Goal: Entertainment & Leisure: Browse casually

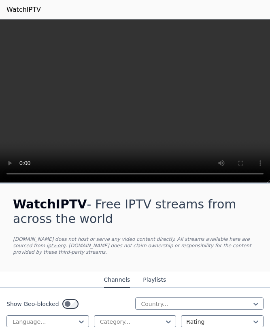
click at [129, 100] on video at bounding box center [135, 101] width 270 height 164
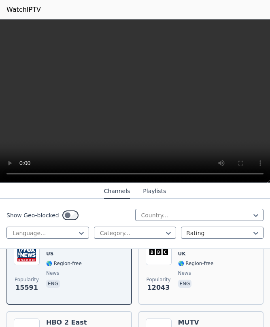
scroll to position [113, 0]
click at [179, 262] on span "🌎 Region-free" at bounding box center [196, 263] width 36 height 6
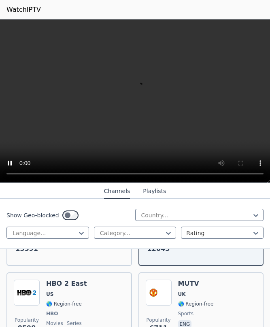
scroll to position [151, 0]
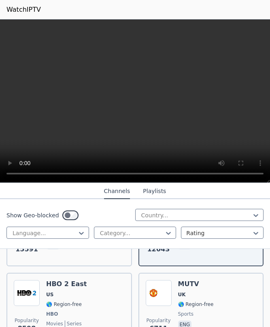
click at [186, 296] on span "UK" at bounding box center [196, 295] width 36 height 6
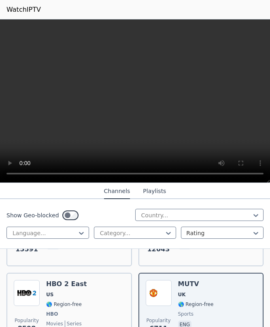
click at [74, 296] on span "US" at bounding box center [66, 295] width 40 height 6
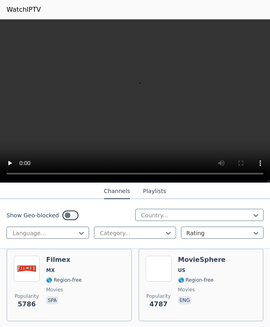
scroll to position [244, 0]
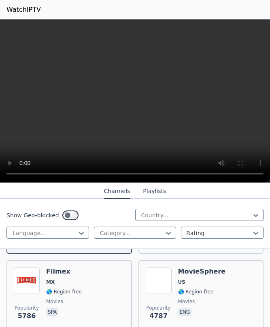
click at [48, 278] on div "Filmex MX 🌎 Region-free movies spa" at bounding box center [64, 297] width 36 height 58
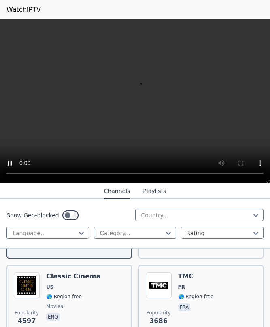
scroll to position [318, 0]
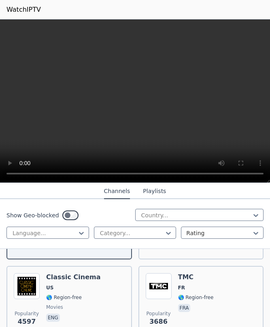
click at [163, 282] on img at bounding box center [159, 286] width 26 height 26
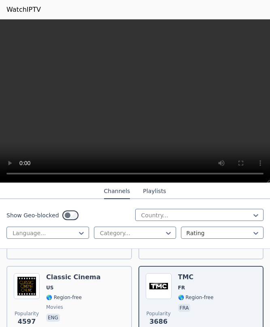
click at [51, 285] on span "US" at bounding box center [49, 288] width 7 height 6
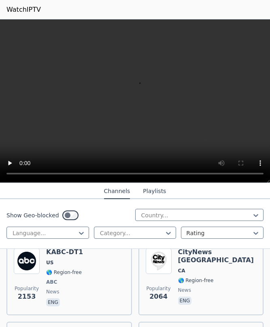
scroll to position [1058, 0]
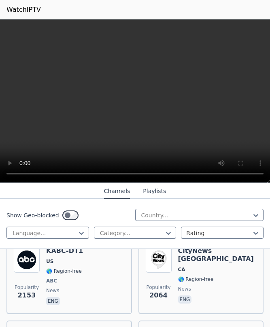
click at [161, 262] on img at bounding box center [159, 260] width 26 height 26
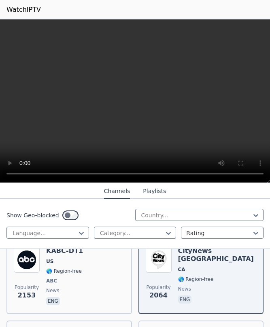
click at [259, 170] on video at bounding box center [135, 101] width 270 height 164
click at [266, 175] on video at bounding box center [135, 101] width 270 height 164
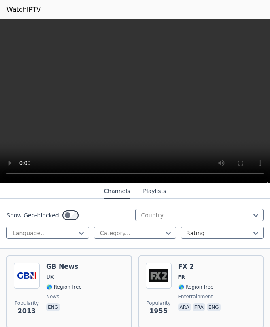
scroll to position [1123, 0]
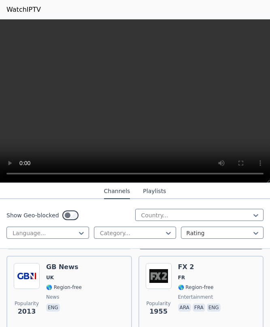
click at [160, 272] on img at bounding box center [159, 276] width 26 height 26
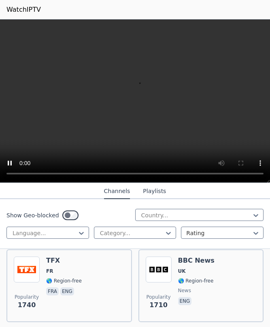
scroll to position [1285, 0]
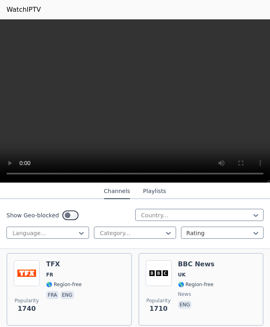
click at [158, 271] on img at bounding box center [159, 273] width 26 height 26
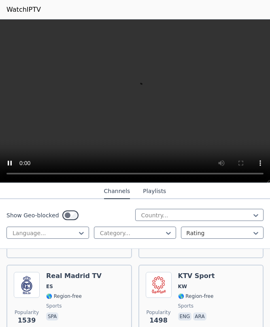
scroll to position [1518, 0]
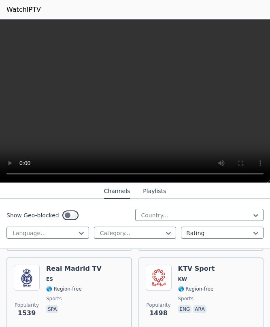
click at [156, 190] on button "Playlists" at bounding box center [154, 191] width 23 height 15
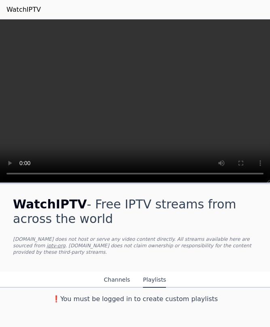
scroll to position [0, 0]
click at [119, 279] on button "Channels" at bounding box center [117, 279] width 26 height 15
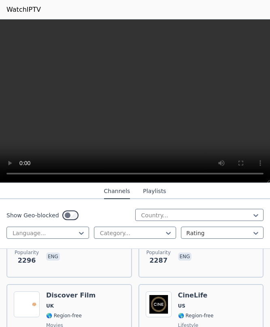
scroll to position [861, 0]
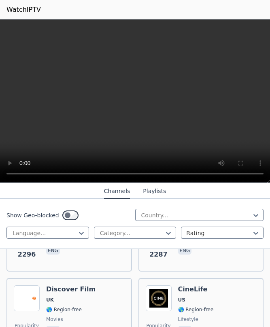
click at [221, 270] on div "Popularity 2287 Bloomberg TV US 🌎 Region-free business eng" at bounding box center [201, 235] width 126 height 73
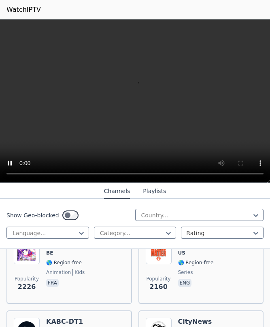
scroll to position [988, 0]
click at [261, 2] on header "WatchIPTV" at bounding box center [135, 9] width 270 height 19
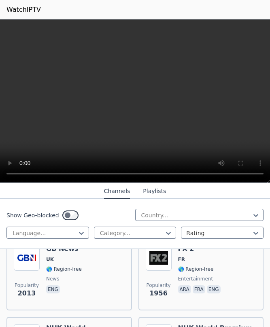
scroll to position [1141, 0]
click at [198, 259] on span "FR" at bounding box center [200, 259] width 44 height 6
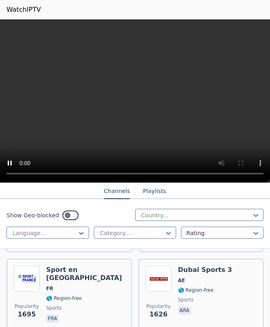
scroll to position [1360, 0]
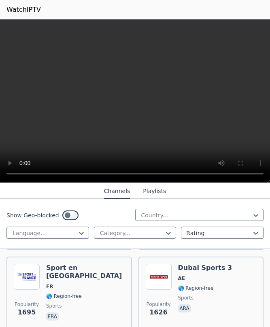
click at [253, 182] on video at bounding box center [135, 101] width 270 height 164
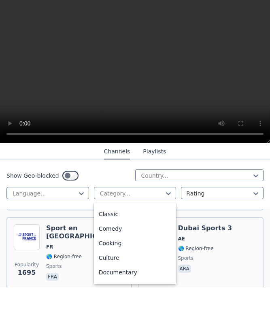
scroll to position [57, 0]
click at [123, 245] on div "Classic" at bounding box center [135, 252] width 83 height 15
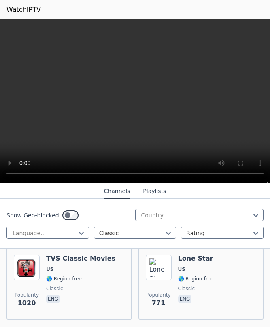
scroll to position [86, 0]
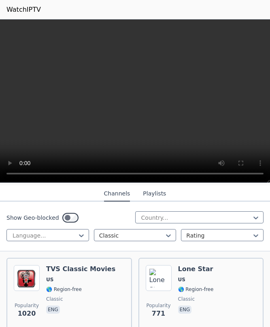
click at [202, 269] on h6 "Lone Star" at bounding box center [196, 269] width 36 height 8
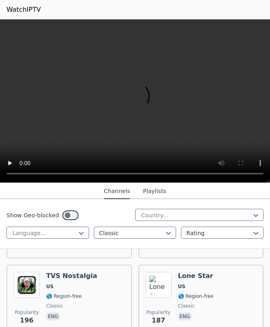
scroll to position [417, 0]
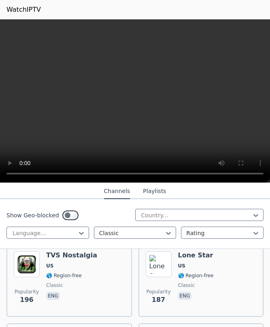
click at [199, 271] on div "Lone Star US 🌎 Region-free classic eng" at bounding box center [196, 280] width 36 height 58
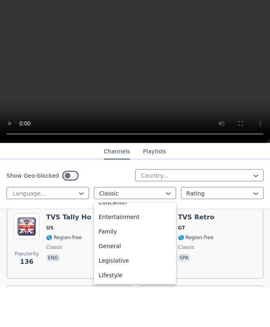
scroll to position [142, 0]
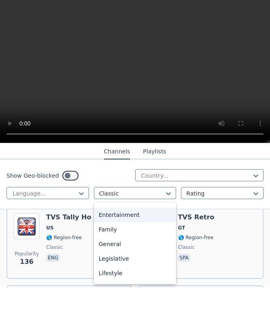
click at [145, 247] on div "Entertainment" at bounding box center [135, 254] width 83 height 15
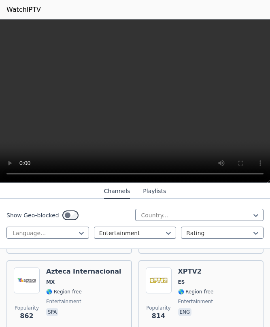
scroll to position [241, 0]
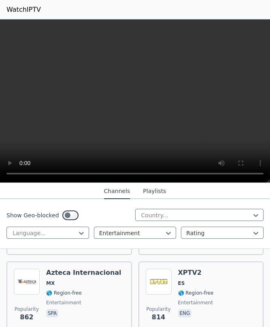
click at [199, 281] on span "ES" at bounding box center [196, 283] width 36 height 6
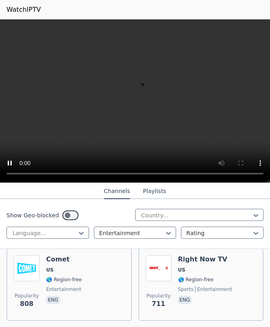
scroll to position [332, 0]
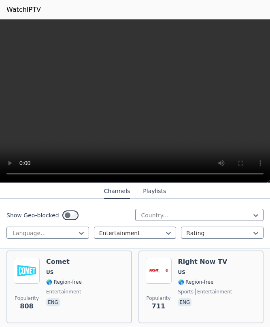
click at [58, 267] on div "Comet US 🌎 Region-free entertainment eng" at bounding box center [64, 287] width 36 height 58
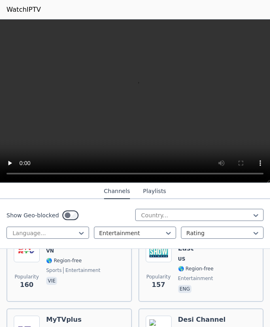
scroll to position [1475, 0]
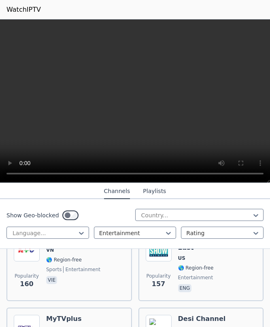
click at [208, 267] on span "🌎 Region-free" at bounding box center [196, 268] width 36 height 6
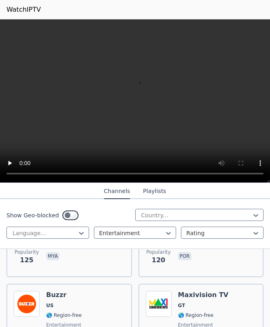
scroll to position [1816, 0]
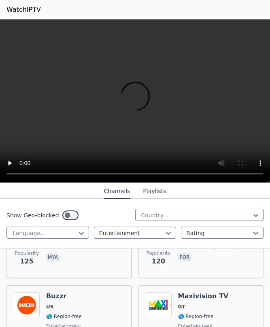
click at [52, 305] on span "US" at bounding box center [49, 307] width 7 height 6
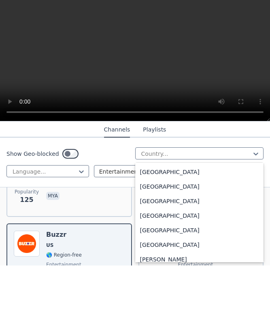
scroll to position [451, 0]
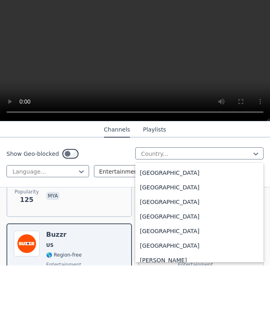
click at [156, 256] on div "[GEOGRAPHIC_DATA]" at bounding box center [199, 263] width 129 height 15
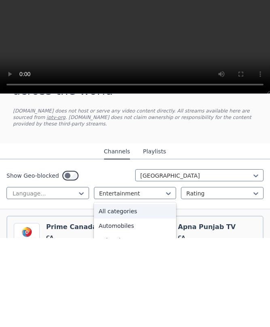
click at [135, 293] on div "All categories" at bounding box center [135, 300] width 83 height 15
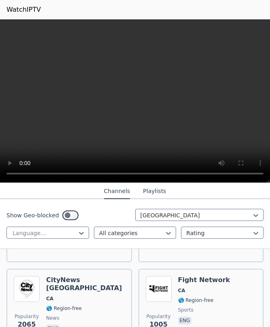
scroll to position [167, 0]
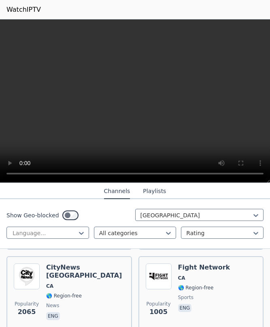
click at [213, 266] on h6 "Fight Network" at bounding box center [204, 268] width 52 height 8
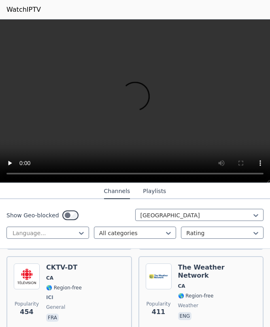
click at [256, 68] on video at bounding box center [135, 101] width 270 height 164
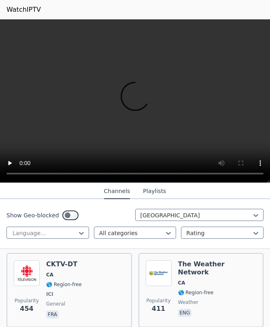
scroll to position [330, 0]
click at [202, 268] on h6 "The Weather Network" at bounding box center [217, 269] width 79 height 16
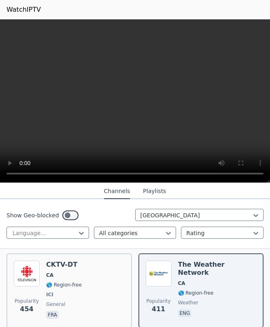
click at [199, 268] on h6 "The Weather Network" at bounding box center [217, 269] width 79 height 16
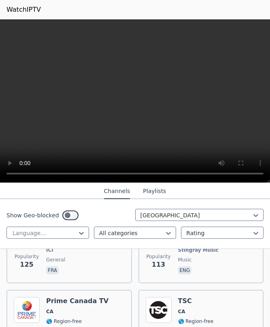
click at [256, 105] on video at bounding box center [135, 101] width 270 height 164
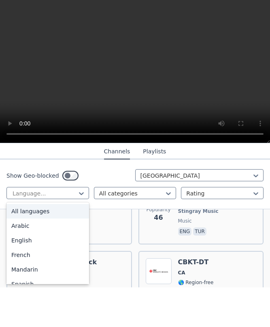
scroll to position [2544, 0]
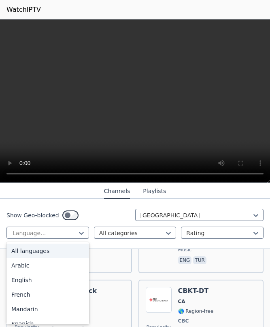
click at [241, 242] on div "Show Geo-blocked Canada All languages, 1 of 22. 22 results available. Use Up an…" at bounding box center [135, 224] width 270 height 50
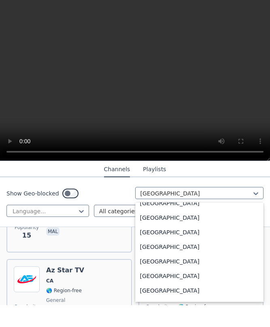
scroll to position [2855, 0]
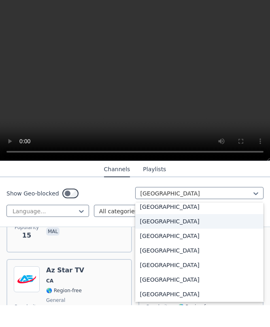
click at [179, 236] on div "[GEOGRAPHIC_DATA]" at bounding box center [199, 243] width 129 height 15
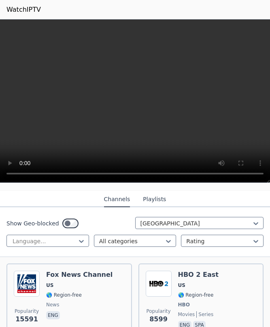
scroll to position [72, 0]
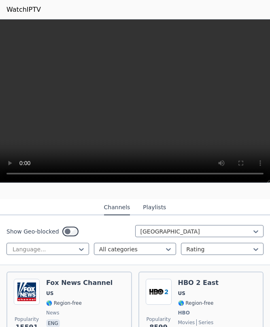
click at [198, 282] on h6 "HBO 2 East" at bounding box center [198, 283] width 40 height 8
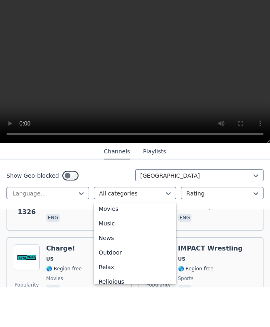
scroll to position [224, 0]
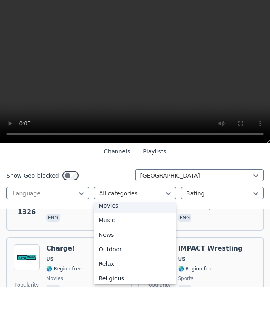
click at [114, 238] on div "Movies" at bounding box center [135, 245] width 83 height 15
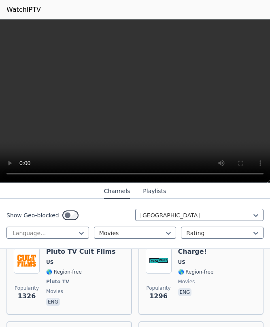
scroll to position [344, 0]
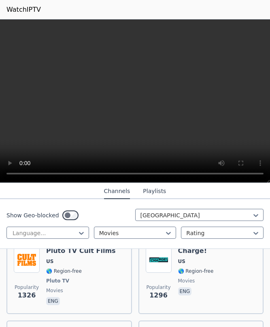
click at [194, 260] on span "US" at bounding box center [196, 261] width 36 height 6
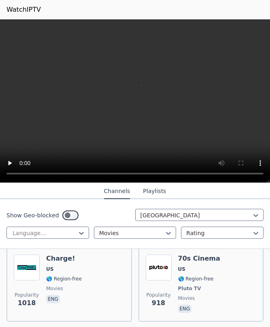
scroll to position [418, 0]
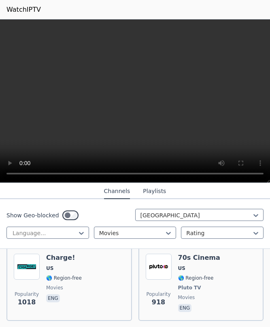
click at [68, 273] on div "Charge! US 🌎 Region-free movies eng" at bounding box center [64, 284] width 36 height 60
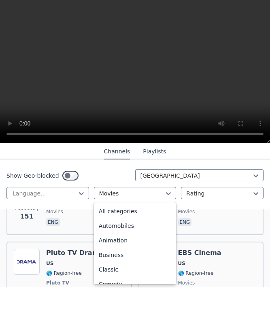
scroll to position [0, 0]
click at [132, 244] on div "All categories" at bounding box center [135, 251] width 83 height 15
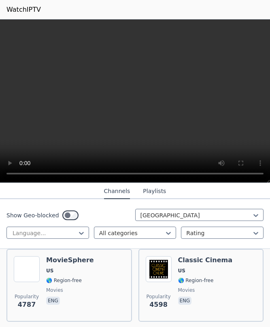
scroll to position [177, 0]
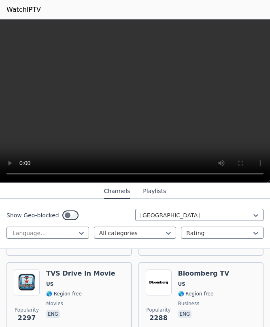
click at [267, 149] on video at bounding box center [135, 101] width 270 height 164
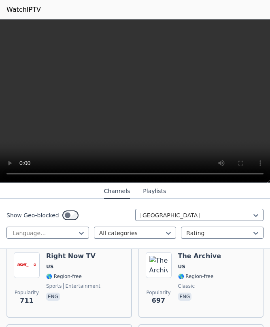
scroll to position [1777, 0]
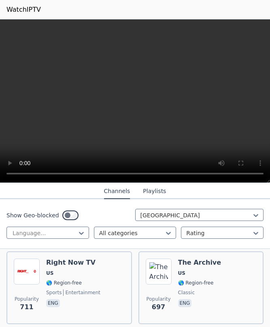
click at [204, 271] on span "US" at bounding box center [199, 273] width 43 height 6
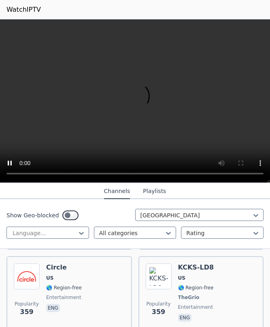
scroll to position [3409, 0]
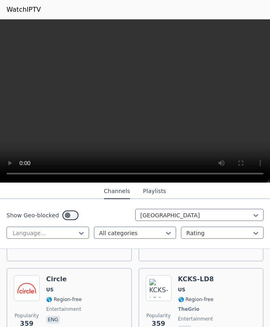
click at [61, 306] on span "entertainment" at bounding box center [63, 309] width 35 height 6
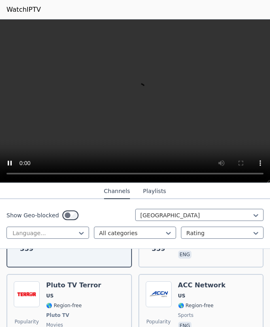
scroll to position [3473, 0]
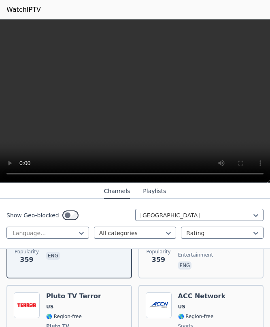
click at [206, 292] on div "ACC Network US 🌎 Region-free sports eng" at bounding box center [202, 322] width 48 height 60
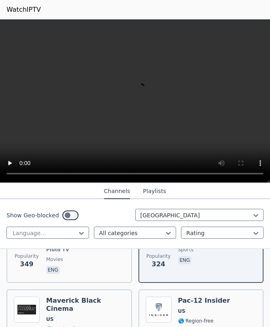
scroll to position [3546, 0]
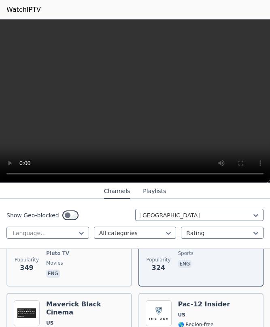
click at [210, 300] on h6 "Pac-12 Insider" at bounding box center [204, 304] width 52 height 8
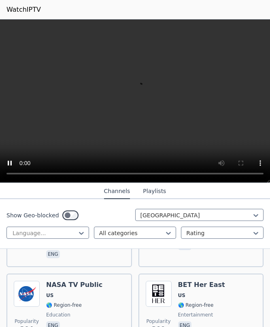
scroll to position [3729, 0]
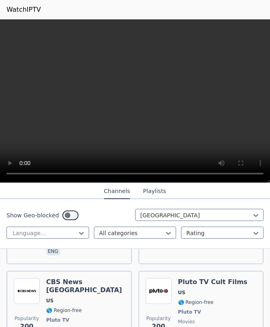
scroll to position [5212, 0]
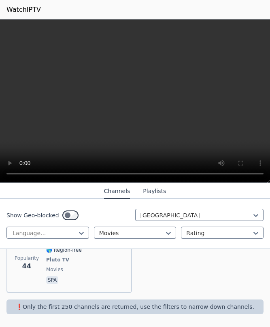
scroll to position [2252, 0]
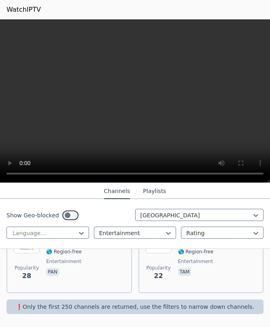
scroll to position [203, 0]
